Goal: Task Accomplishment & Management: Manage account settings

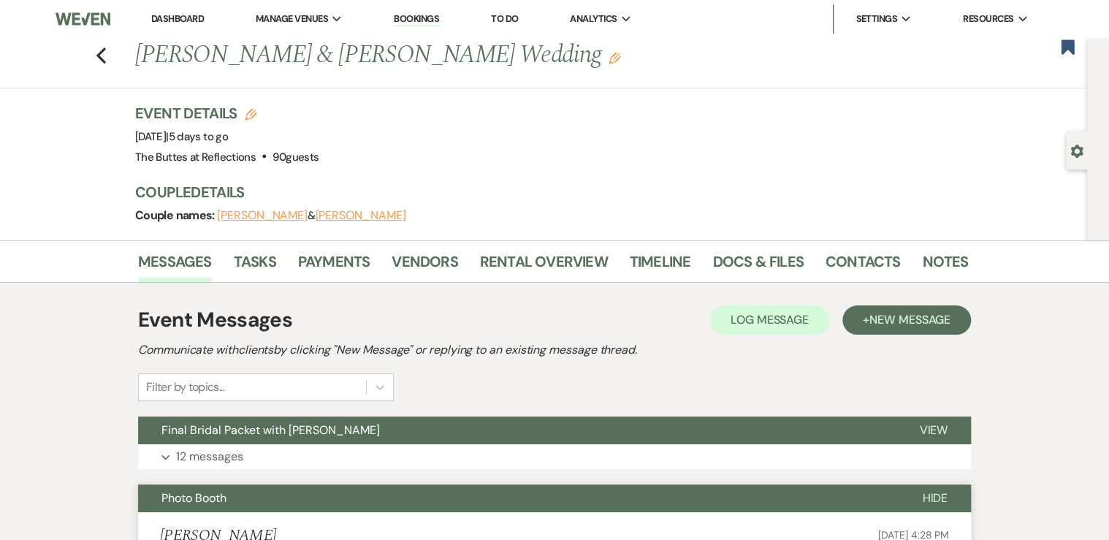
click at [173, 17] on link "Dashboard" at bounding box center [177, 18] width 53 height 12
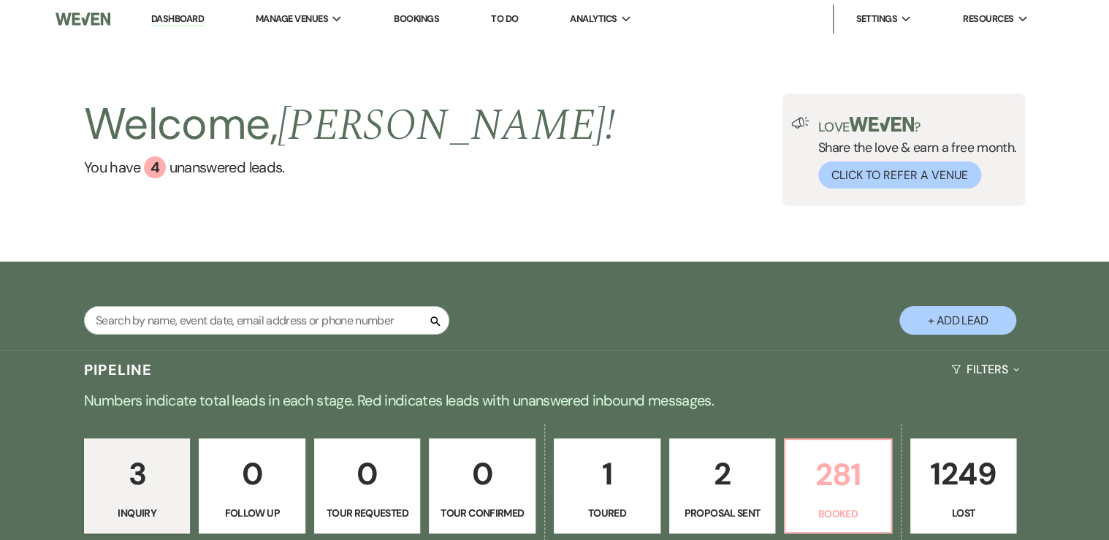
click at [850, 474] on p "281" at bounding box center [838, 474] width 88 height 49
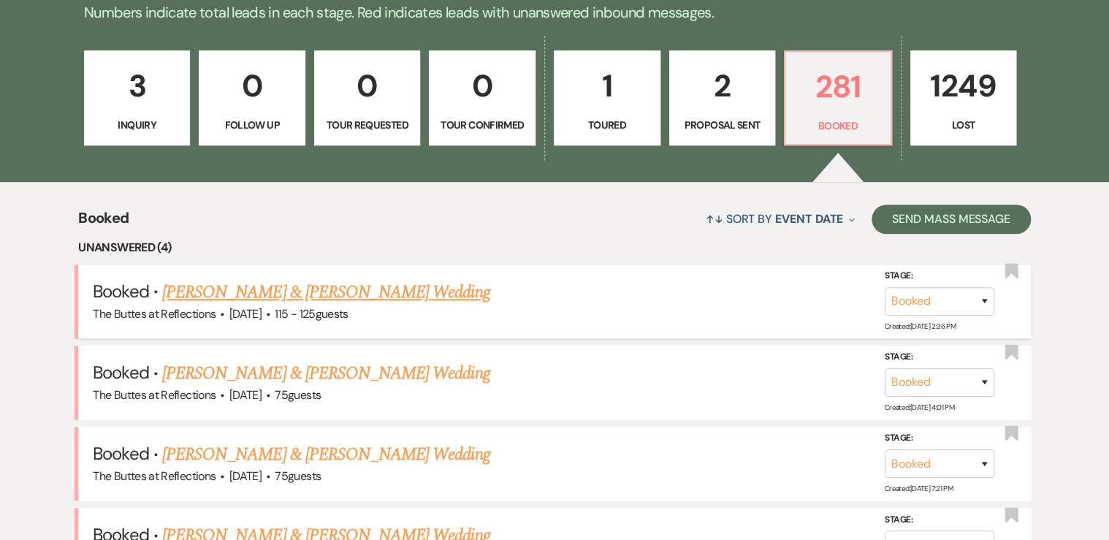
scroll to position [409, 0]
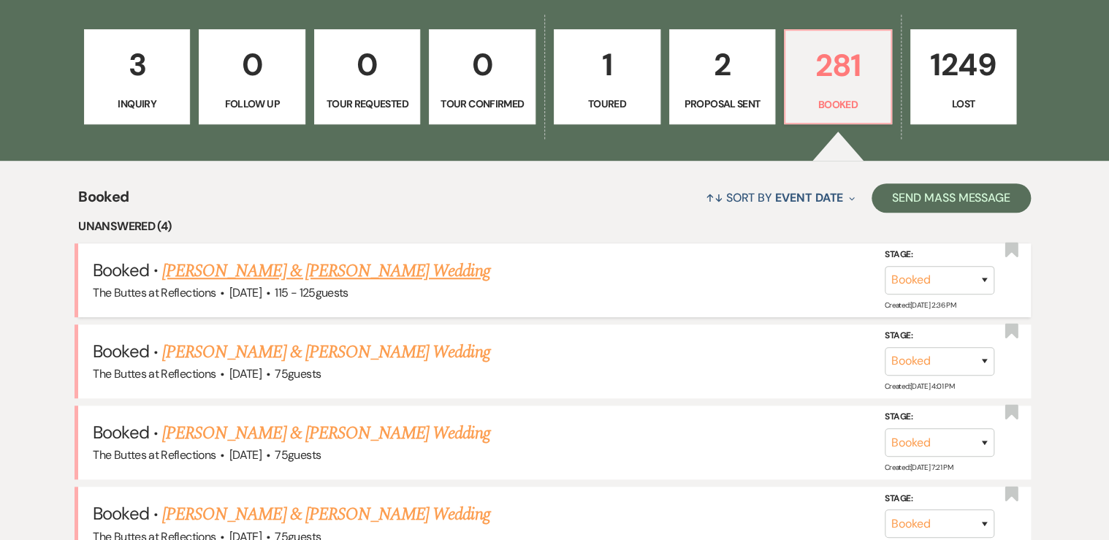
click at [267, 271] on link "[PERSON_NAME] & [PERSON_NAME] Wedding" at bounding box center [325, 271] width 327 height 26
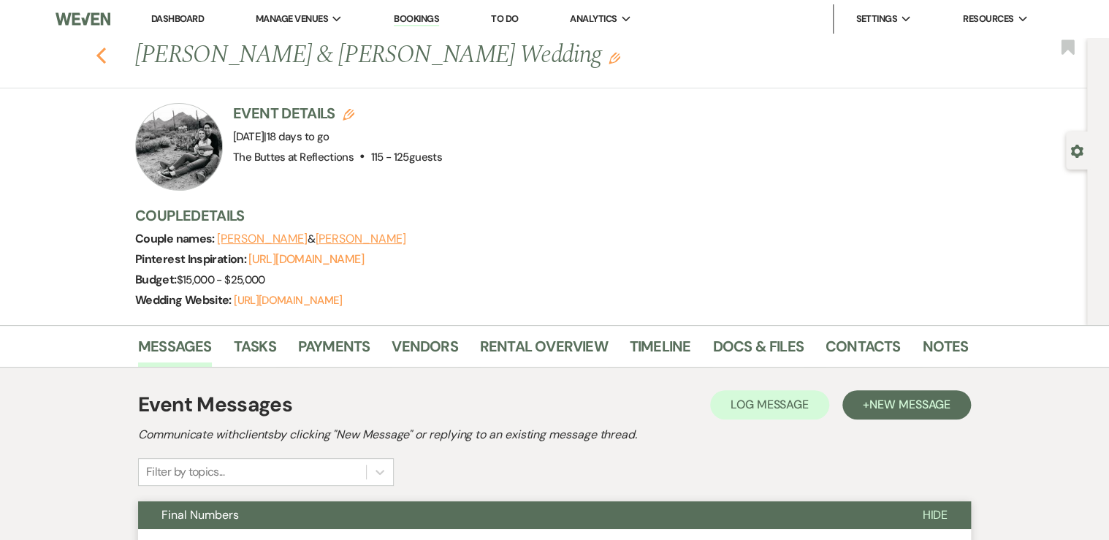
click at [99, 54] on icon "Previous" at bounding box center [101, 56] width 11 height 18
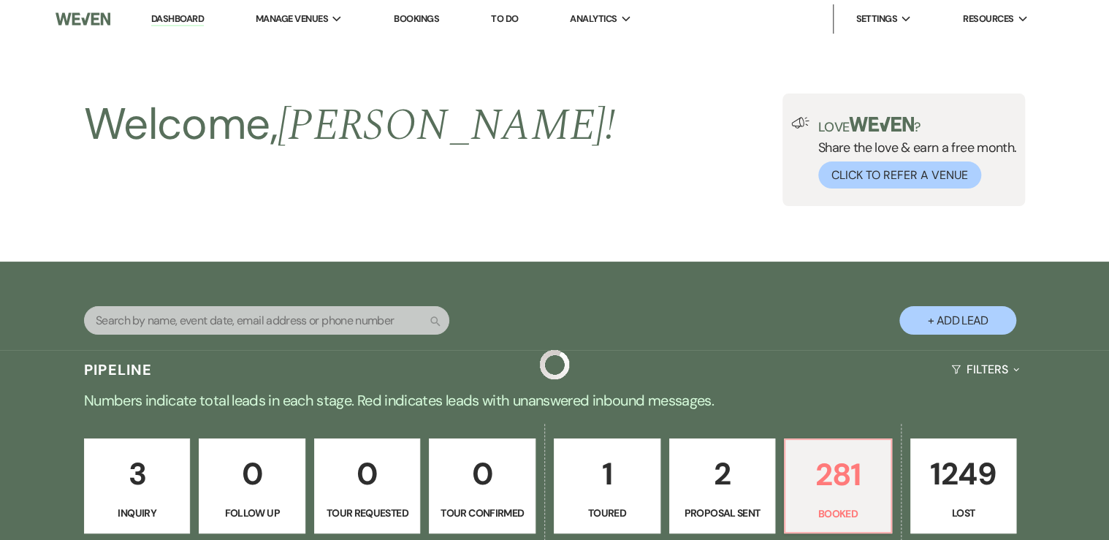
scroll to position [409, 0]
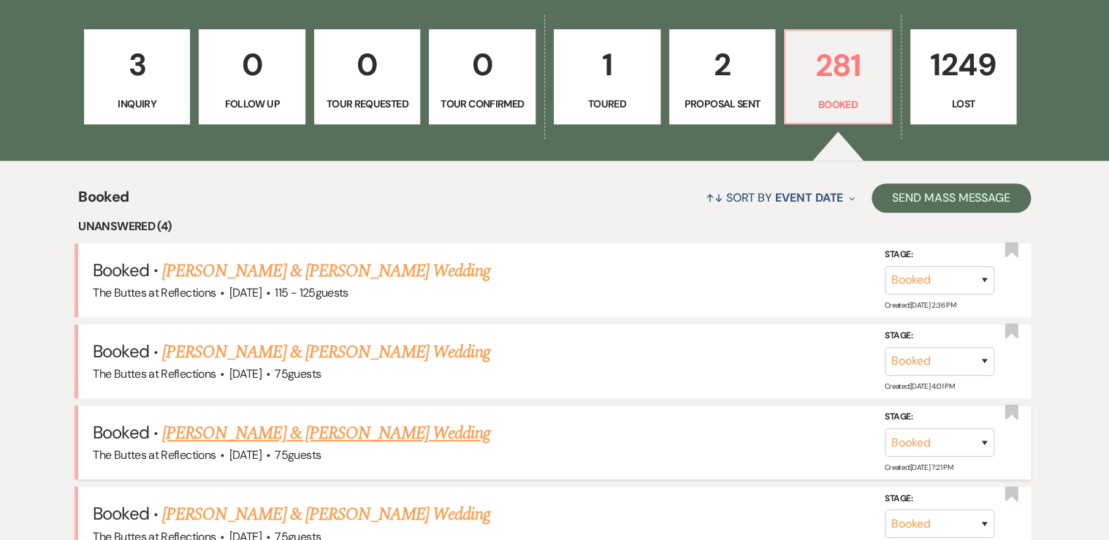
click at [281, 435] on link "[PERSON_NAME] & [PERSON_NAME] Wedding" at bounding box center [325, 433] width 327 height 26
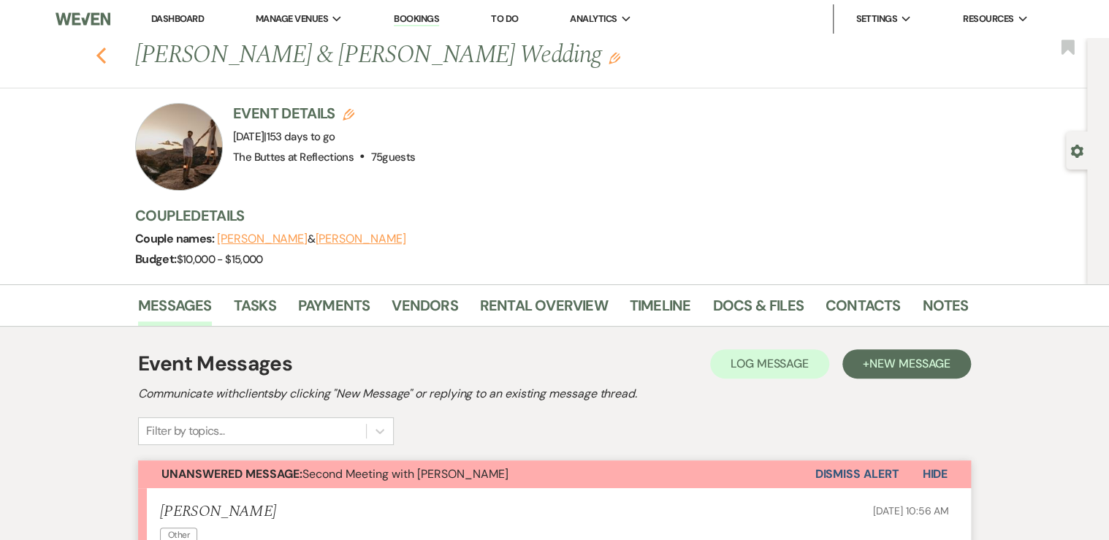
click at [102, 56] on use "button" at bounding box center [100, 55] width 9 height 16
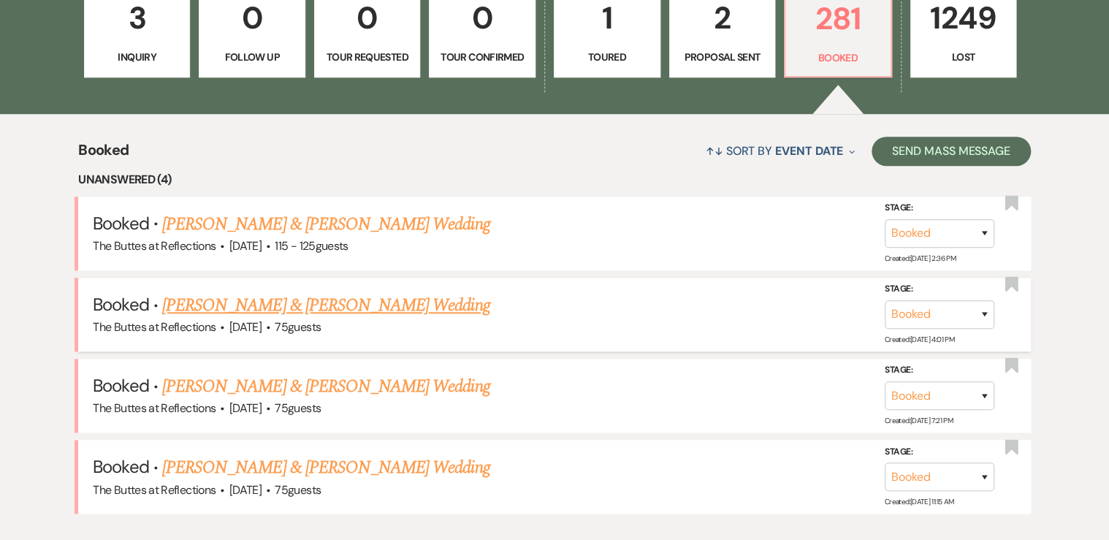
scroll to position [526, 0]
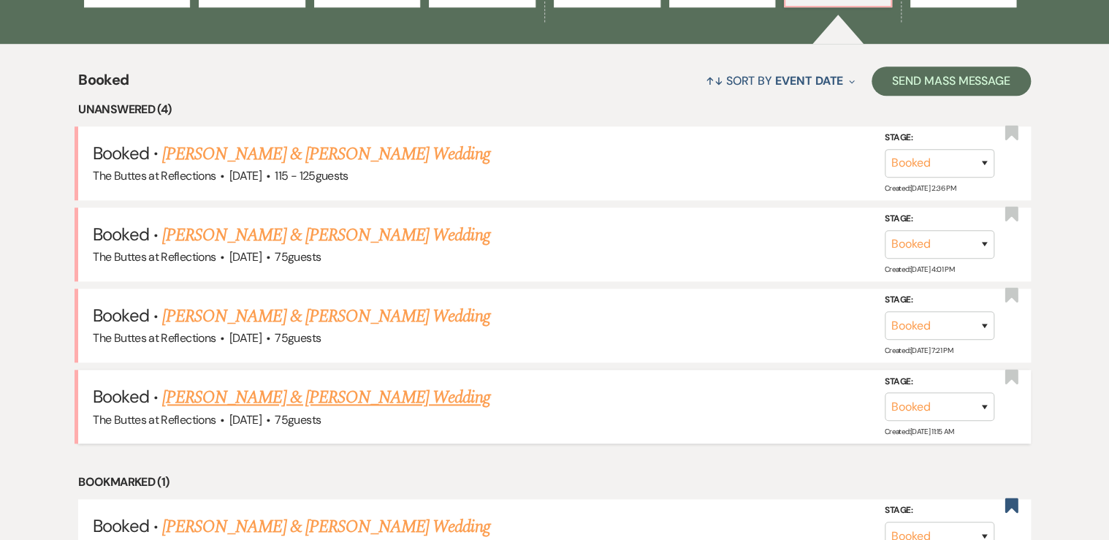
click at [248, 397] on link "[PERSON_NAME] & [PERSON_NAME] Wedding" at bounding box center [325, 397] width 327 height 26
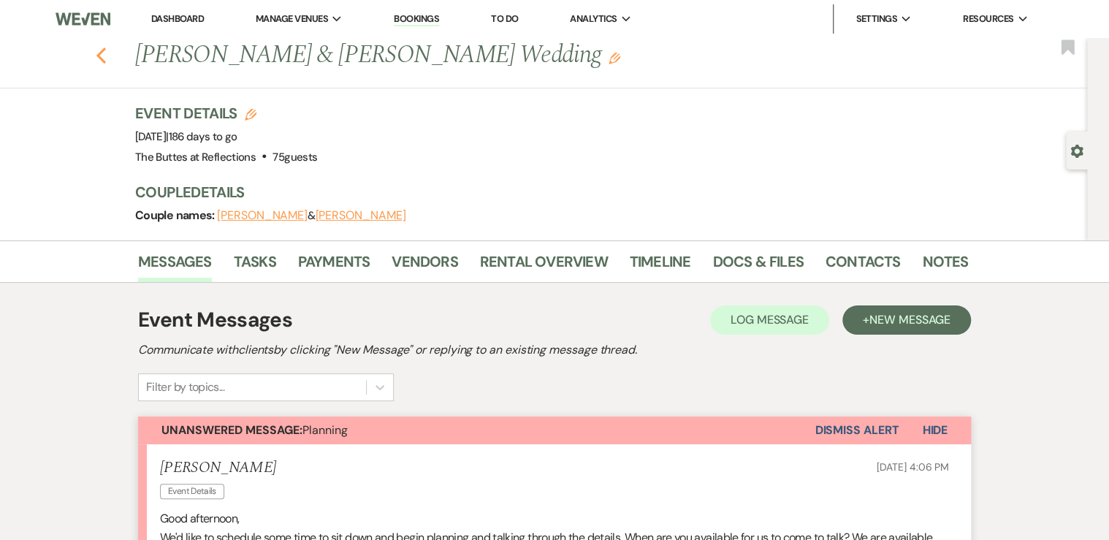
click at [103, 50] on icon "Previous" at bounding box center [101, 56] width 11 height 18
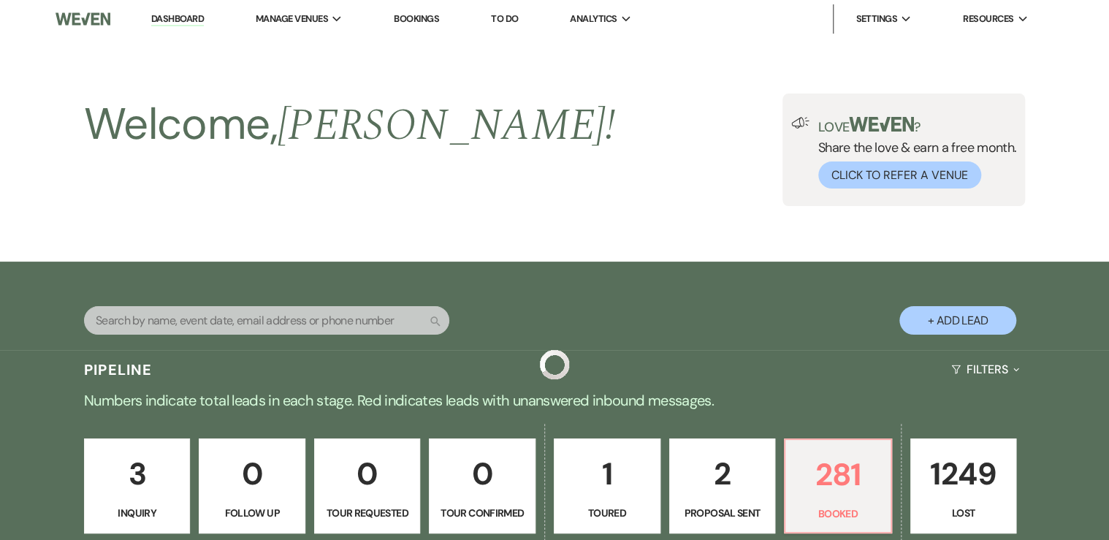
scroll to position [526, 0]
